Goal: Task Accomplishment & Management: Manage account settings

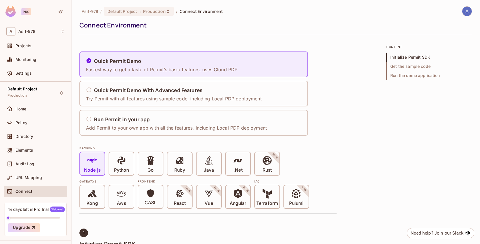
scroll to position [193, 0]
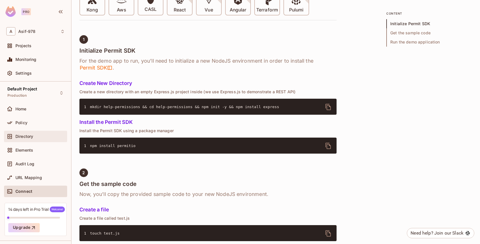
click at [20, 138] on span "Directory" at bounding box center [24, 136] width 18 height 5
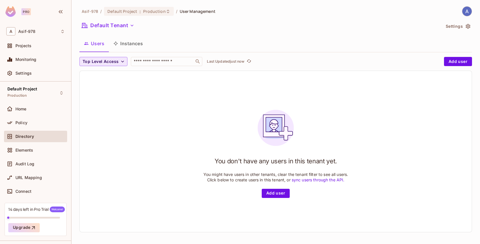
click at [121, 62] on icon "button" at bounding box center [123, 62] width 6 height 6
click at [122, 70] on div at bounding box center [240, 122] width 480 height 244
click at [147, 63] on input "text" at bounding box center [163, 62] width 60 height 6
click at [131, 46] on button "Instances" at bounding box center [128, 43] width 39 height 14
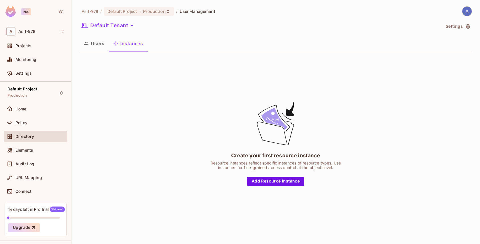
click at [99, 47] on button "Users" at bounding box center [93, 43] width 29 height 14
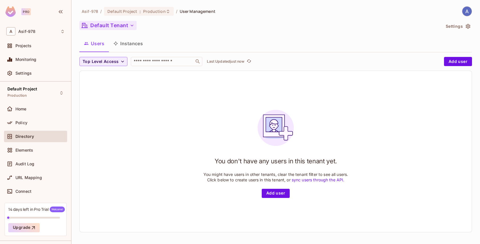
click at [102, 26] on button "Default Tenant" at bounding box center [107, 25] width 57 height 9
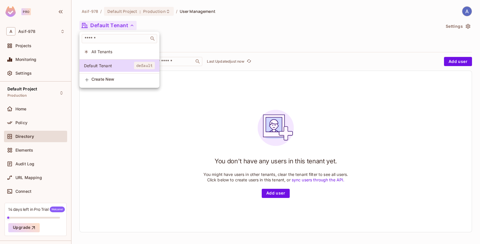
click at [150, 22] on div at bounding box center [240, 122] width 480 height 244
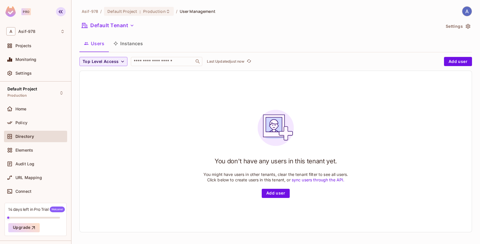
click at [61, 13] on icon "button" at bounding box center [60, 11] width 7 height 7
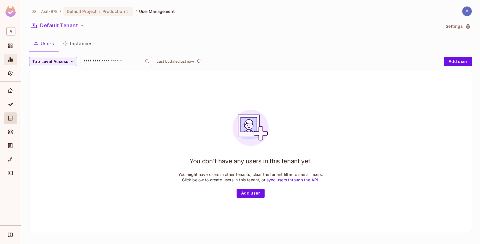
click at [11, 62] on icon "Monitoring" at bounding box center [10, 60] width 6 height 6
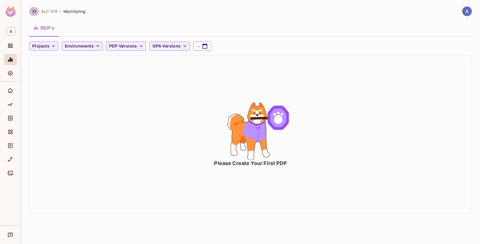
click at [33, 13] on icon "button" at bounding box center [34, 11] width 7 height 7
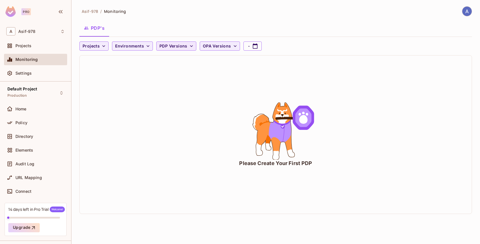
click at [164, 49] on span "PDP Versions" at bounding box center [173, 46] width 28 height 7
click at [117, 111] on div at bounding box center [240, 122] width 480 height 244
click at [26, 46] on span "Projects" at bounding box center [23, 45] width 16 height 5
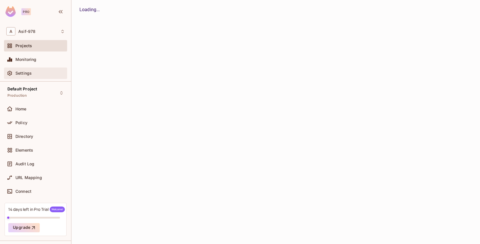
click at [23, 72] on span "Settings" at bounding box center [23, 73] width 16 height 5
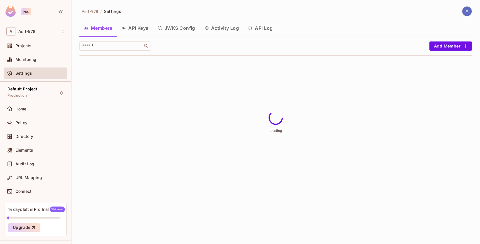
click at [134, 28] on button "API Keys" at bounding box center [135, 28] width 36 height 14
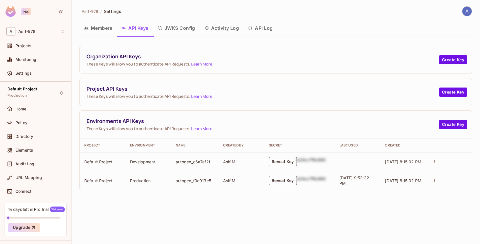
click at [275, 161] on button "Reveal Key" at bounding box center [283, 161] width 28 height 9
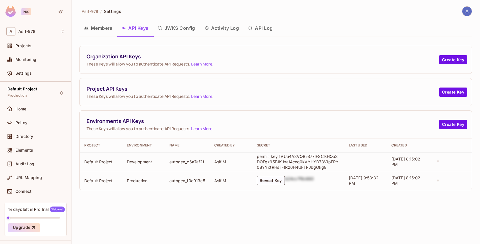
click at [436, 159] on icon "actions" at bounding box center [437, 161] width 5 height 5
click at [375, 92] on div at bounding box center [240, 122] width 480 height 244
